Goal: Navigation & Orientation: Find specific page/section

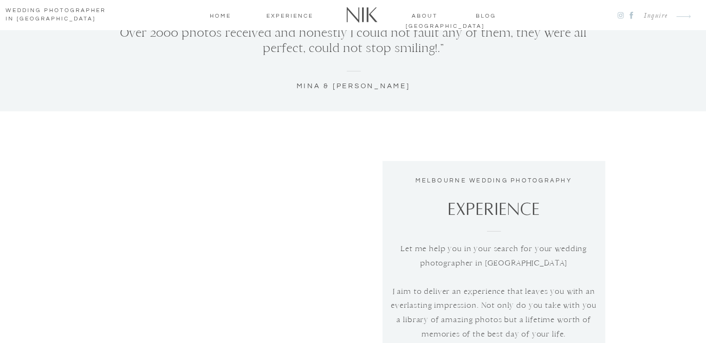
scroll to position [3202, 0]
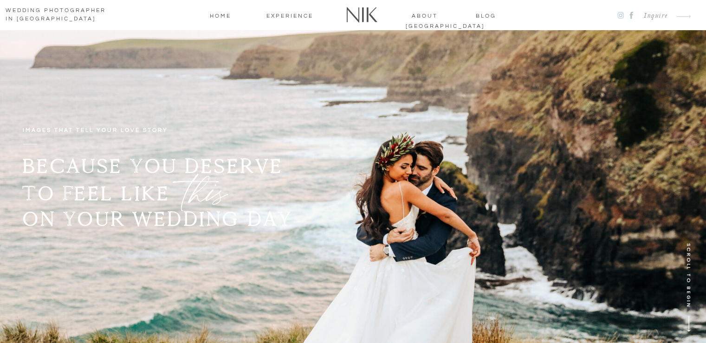
click at [418, 19] on nav "about [GEOGRAPHIC_DATA]" at bounding box center [425, 15] width 39 height 8
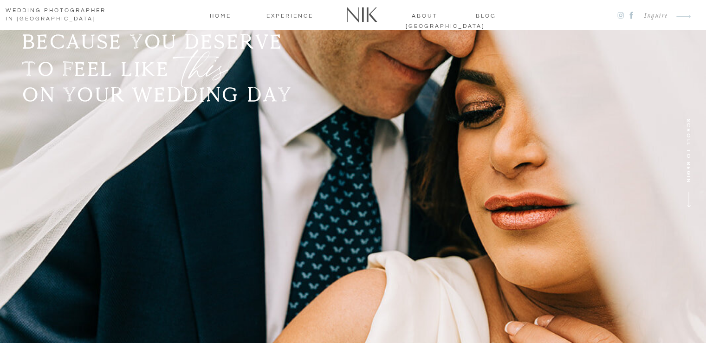
scroll to position [278, 0]
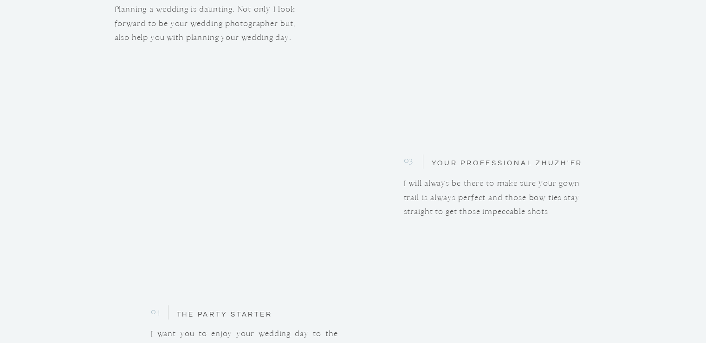
scroll to position [1300, 0]
